Goal: Information Seeking & Learning: Learn about a topic

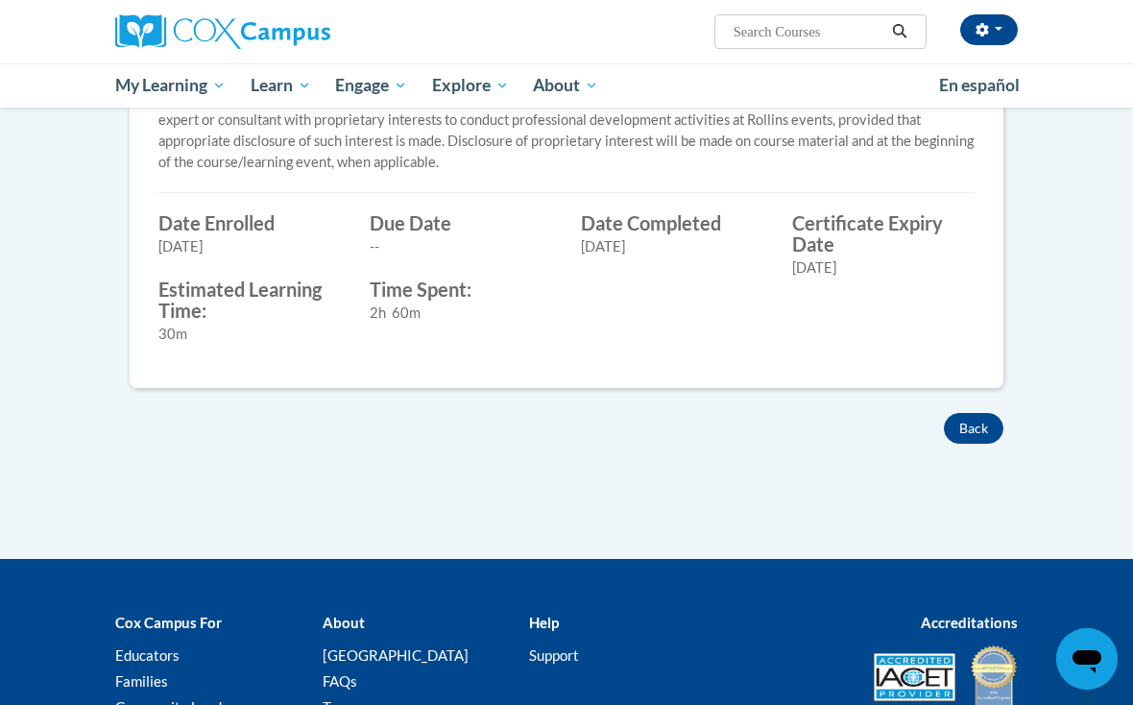
scroll to position [751, 0]
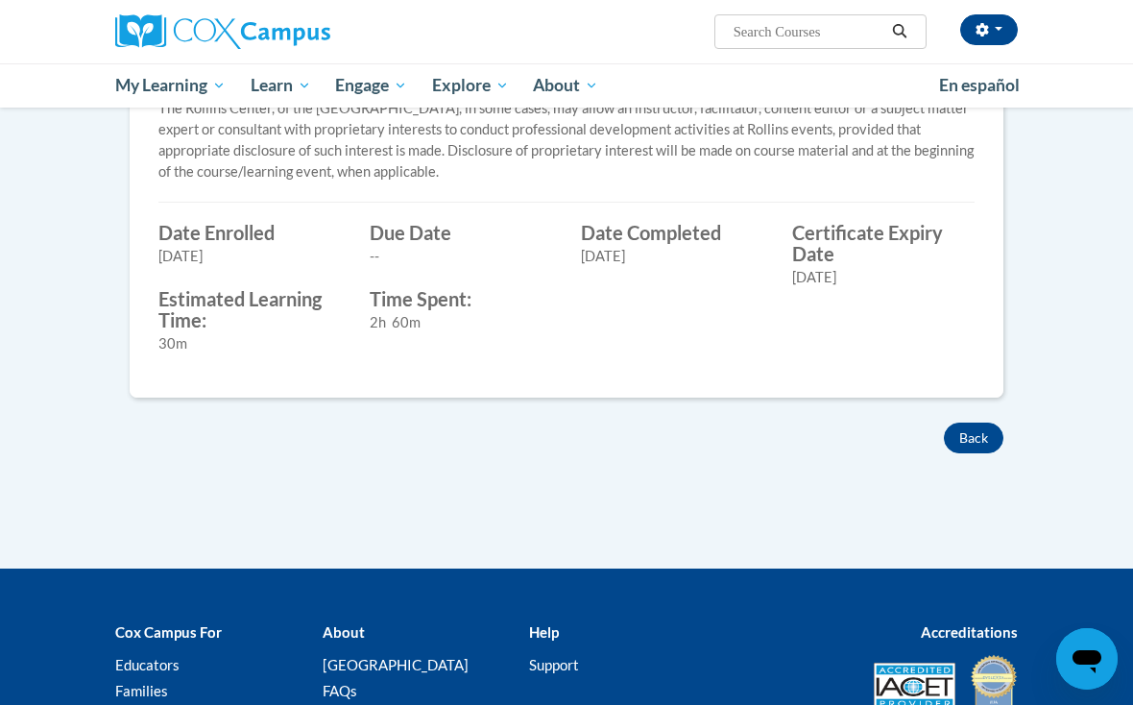
click at [966, 447] on button "Back" at bounding box center [974, 438] width 60 height 31
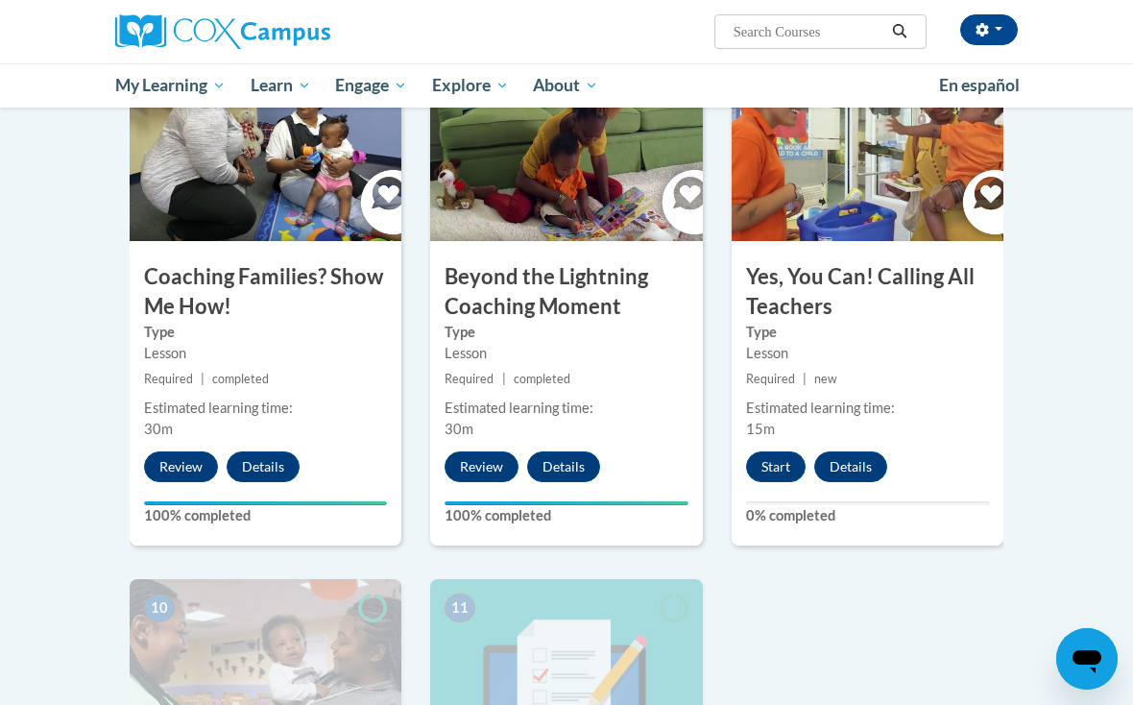
scroll to position [1572, 0]
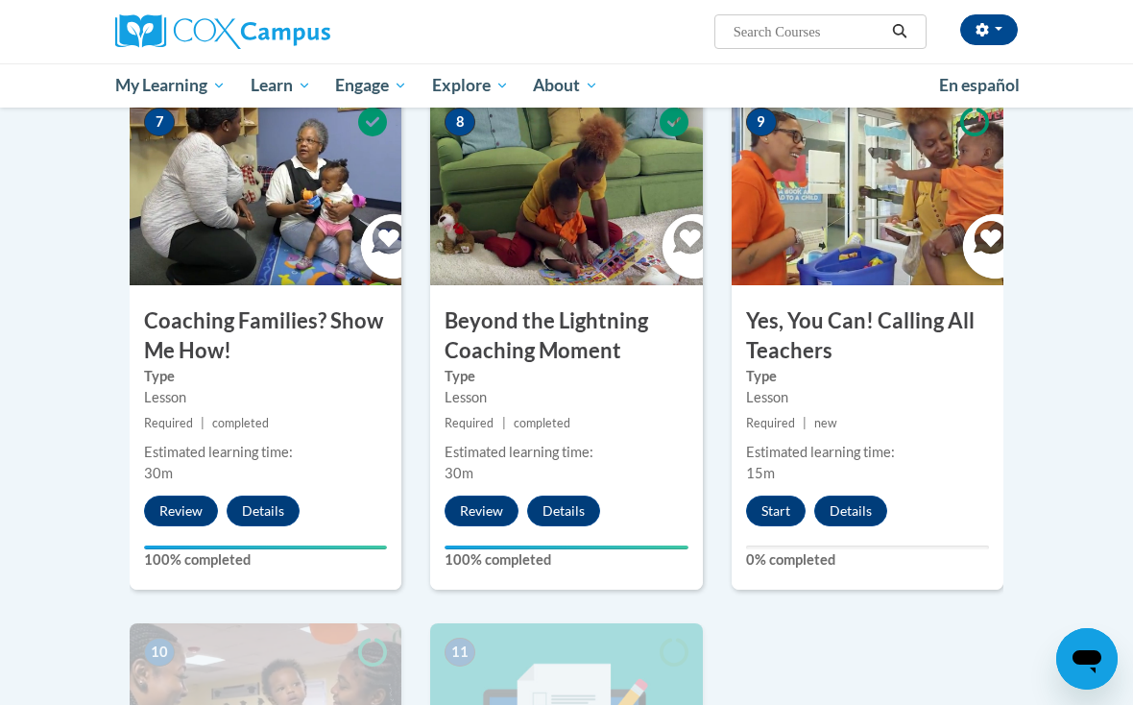
click at [788, 502] on button "Start" at bounding box center [776, 511] width 60 height 31
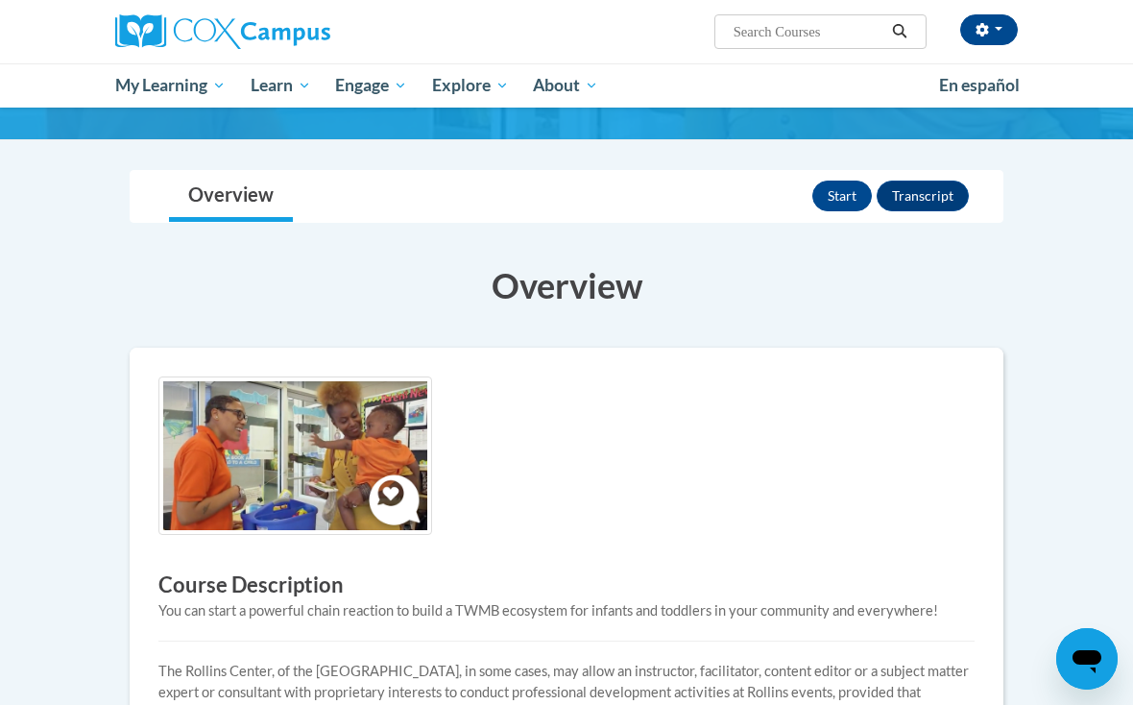
scroll to position [119, 0]
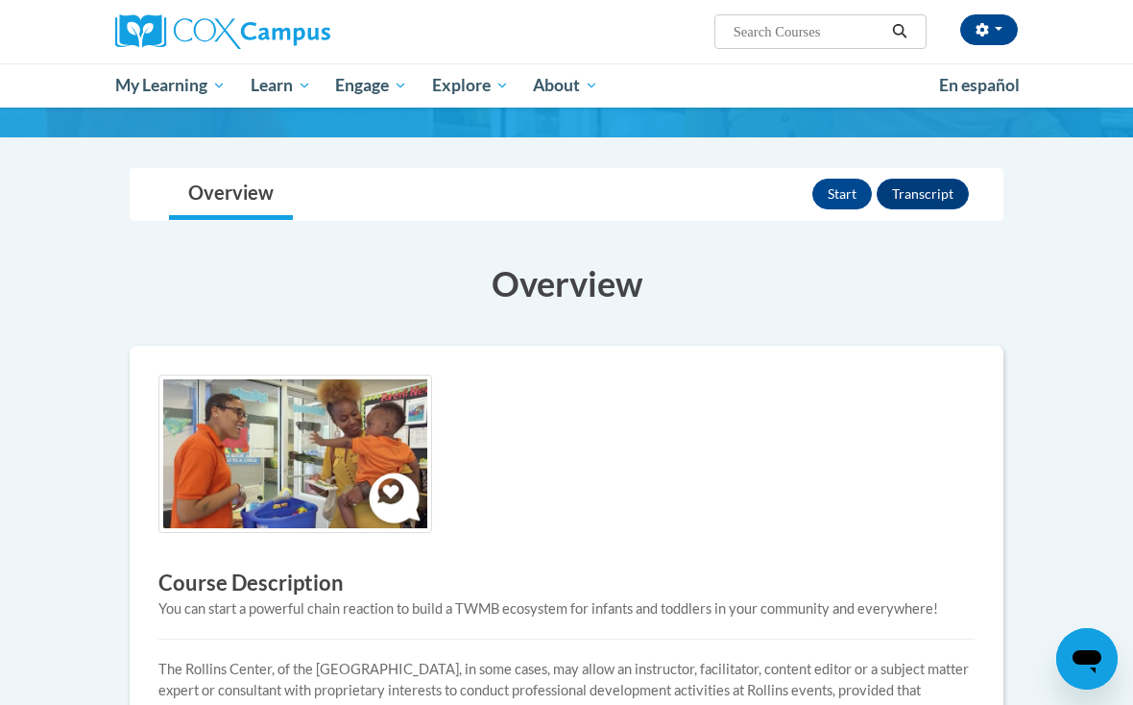
click at [828, 191] on button "Start" at bounding box center [843, 194] width 60 height 31
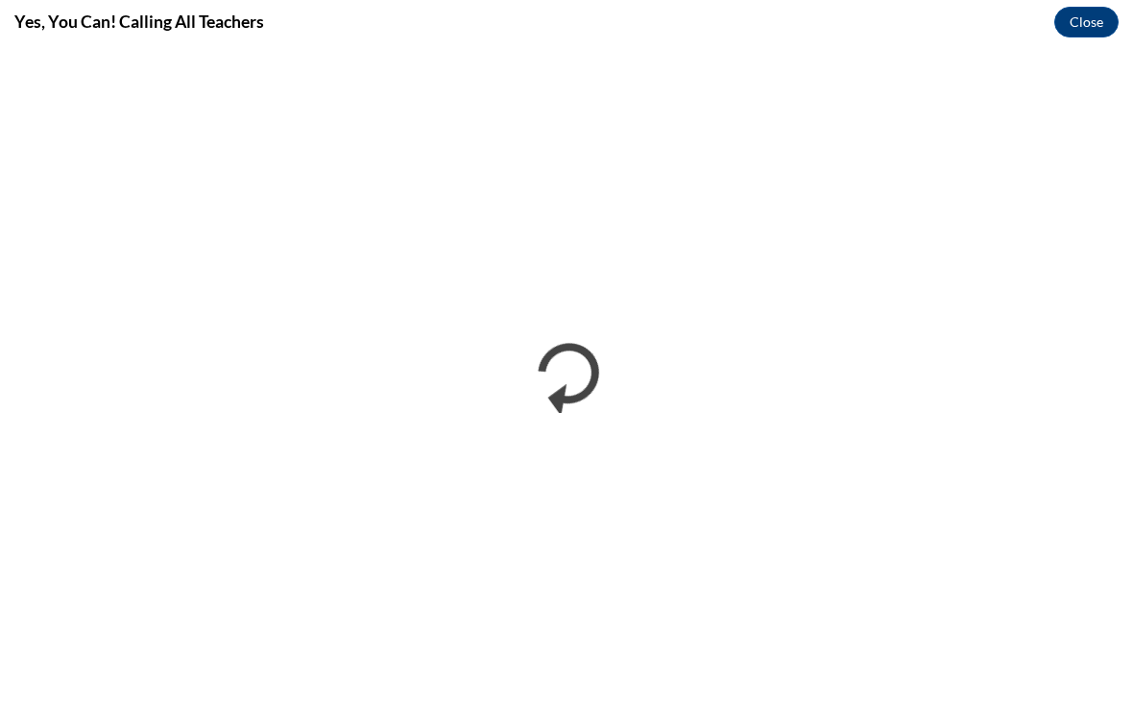
scroll to position [0, 0]
